Goal: Find specific page/section: Find specific page/section

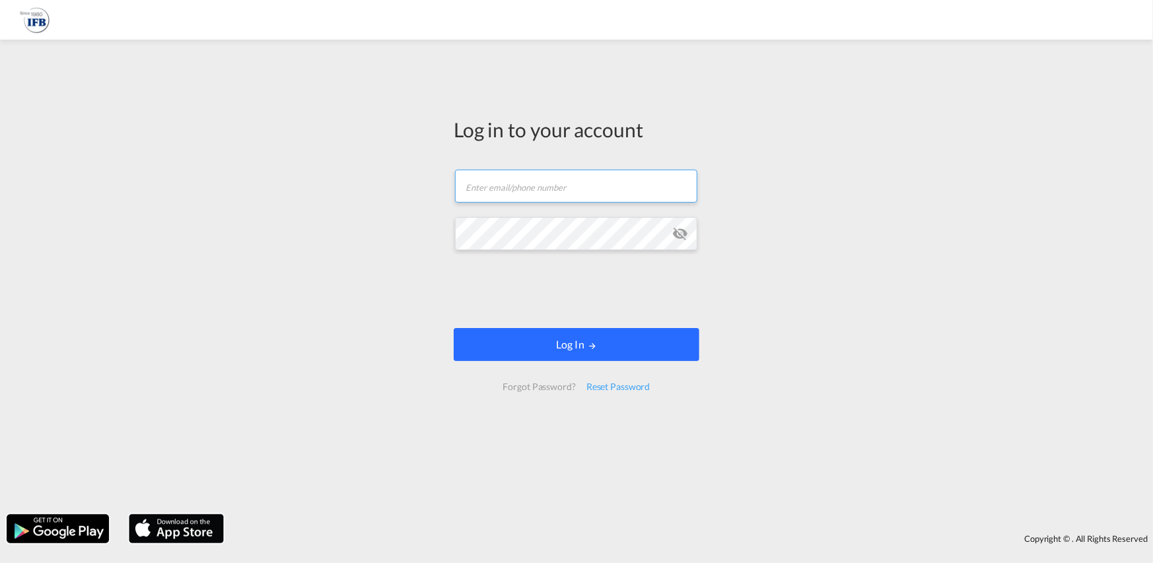
type input "[PERSON_NAME][EMAIL_ADDRESS][PERSON_NAME][DOMAIN_NAME]"
drag, startPoint x: 641, startPoint y: 346, endPoint x: 671, endPoint y: 343, distance: 29.8
click at [642, 346] on button "Log In" at bounding box center [576, 344] width 246 height 33
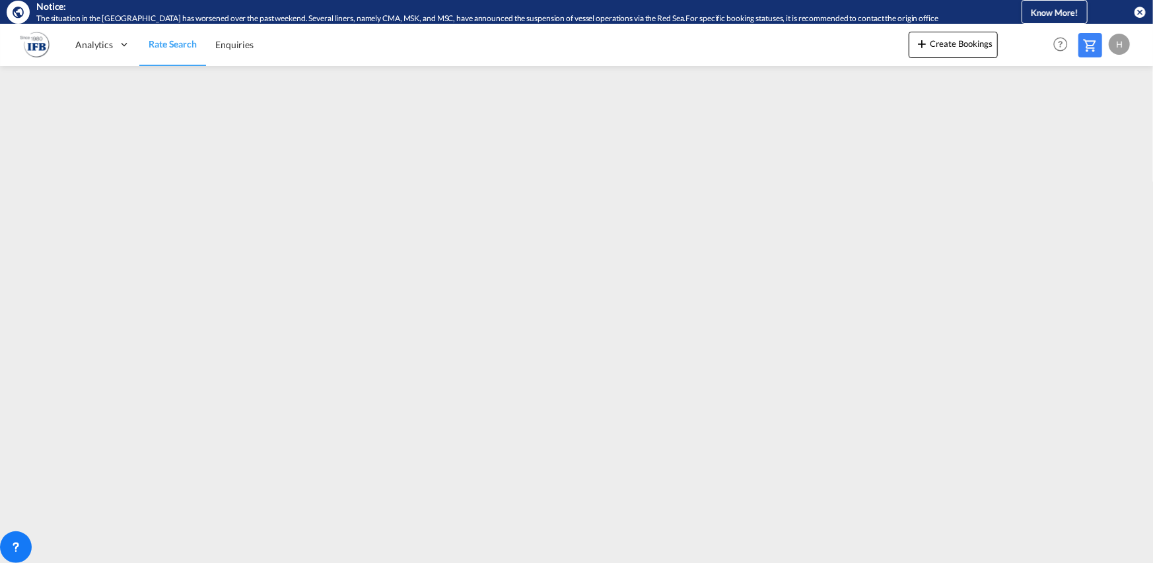
click at [1140, 15] on md-icon "icon-close-circle" at bounding box center [1139, 11] width 13 height 13
